Goal: Task Accomplishment & Management: Complete application form

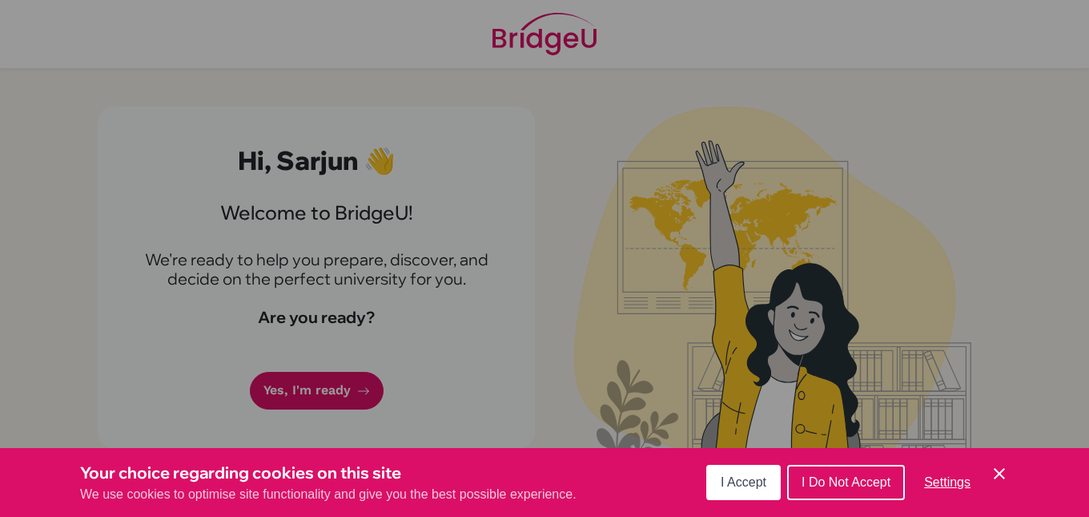
click at [800, 247] on div "Cookie Preferences" at bounding box center [544, 258] width 1089 height 517
click at [758, 487] on span "I Accept" at bounding box center [744, 482] width 46 height 14
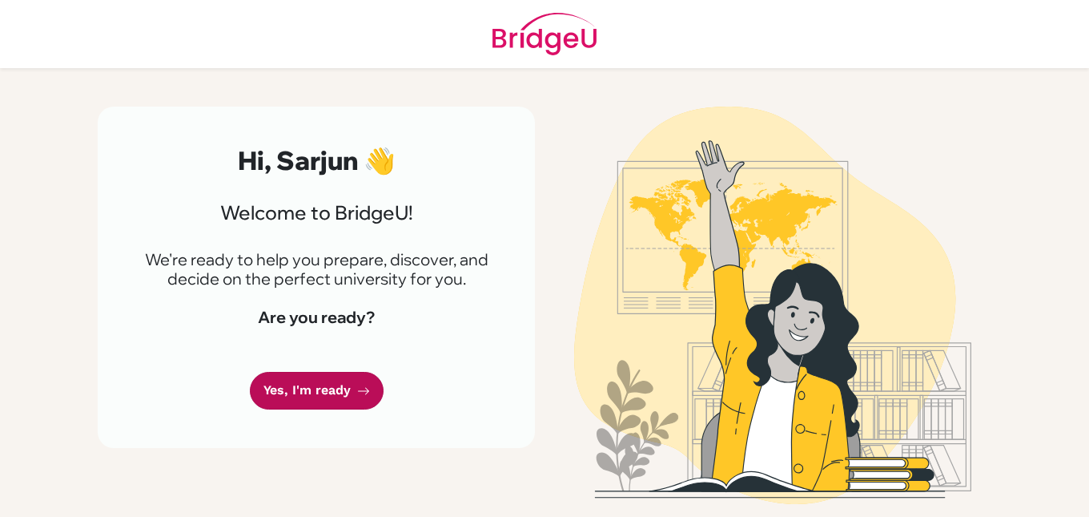
click at [357, 388] on icon at bounding box center [363, 390] width 13 height 13
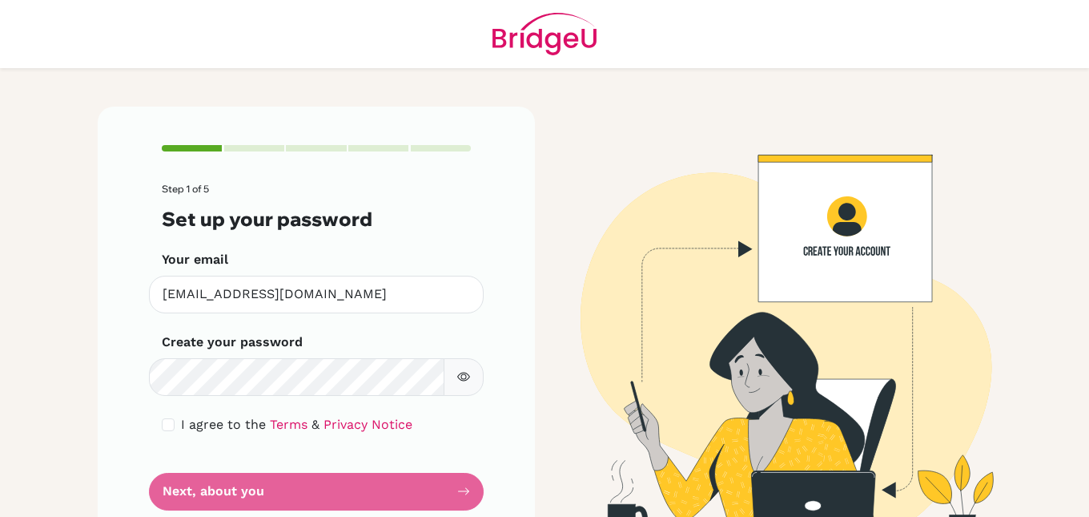
click at [469, 374] on button "button" at bounding box center [464, 377] width 40 height 38
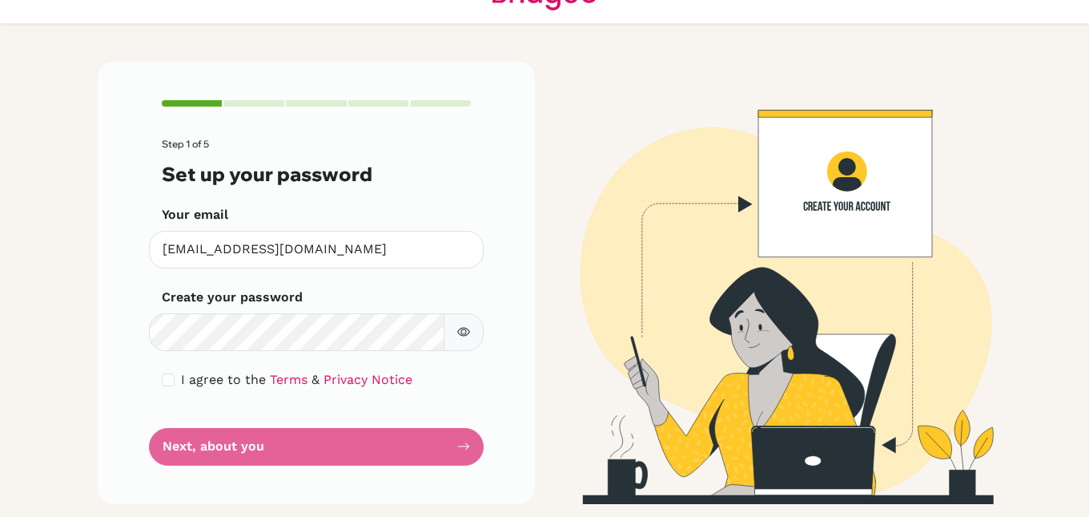
click at [171, 380] on div "I agree to the Terms & Privacy Notice" at bounding box center [316, 379] width 309 height 19
click at [163, 380] on input "checkbox" at bounding box center [168, 379] width 13 height 13
checkbox input "true"
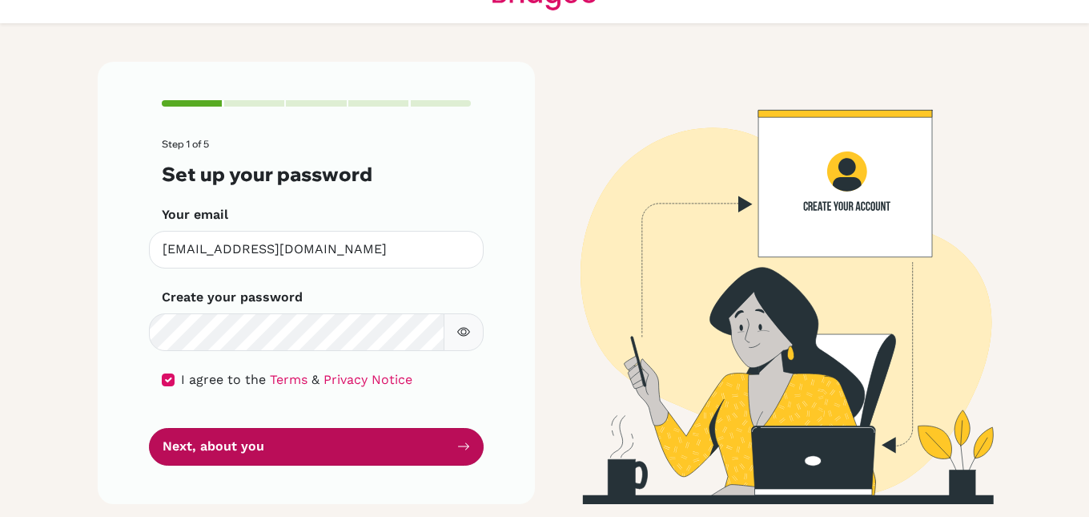
click at [223, 445] on button "Next, about you" at bounding box center [316, 447] width 335 height 38
